Goal: Information Seeking & Learning: Learn about a topic

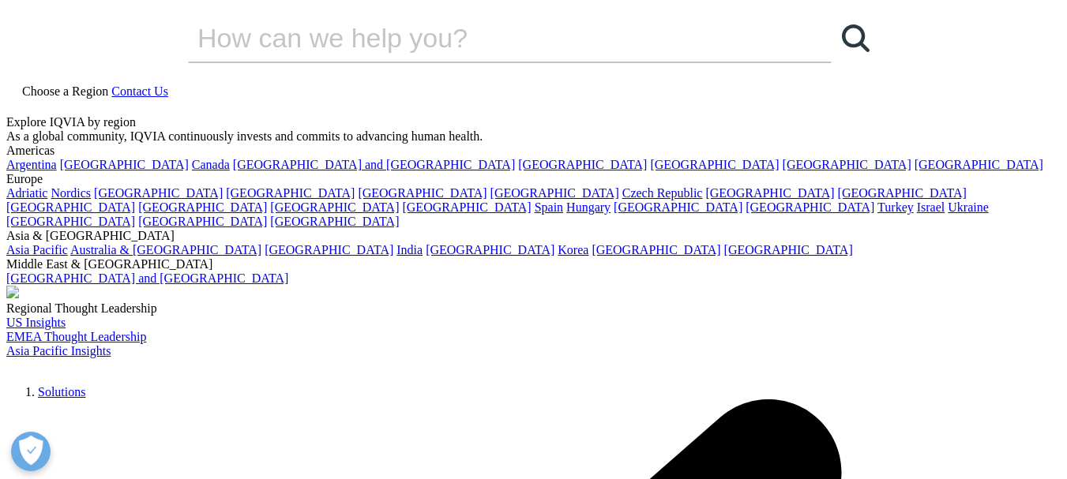
click at [85, 385] on link "Solutions" at bounding box center [61, 391] width 47 height 13
